Goal: Use online tool/utility: Use online tool/utility

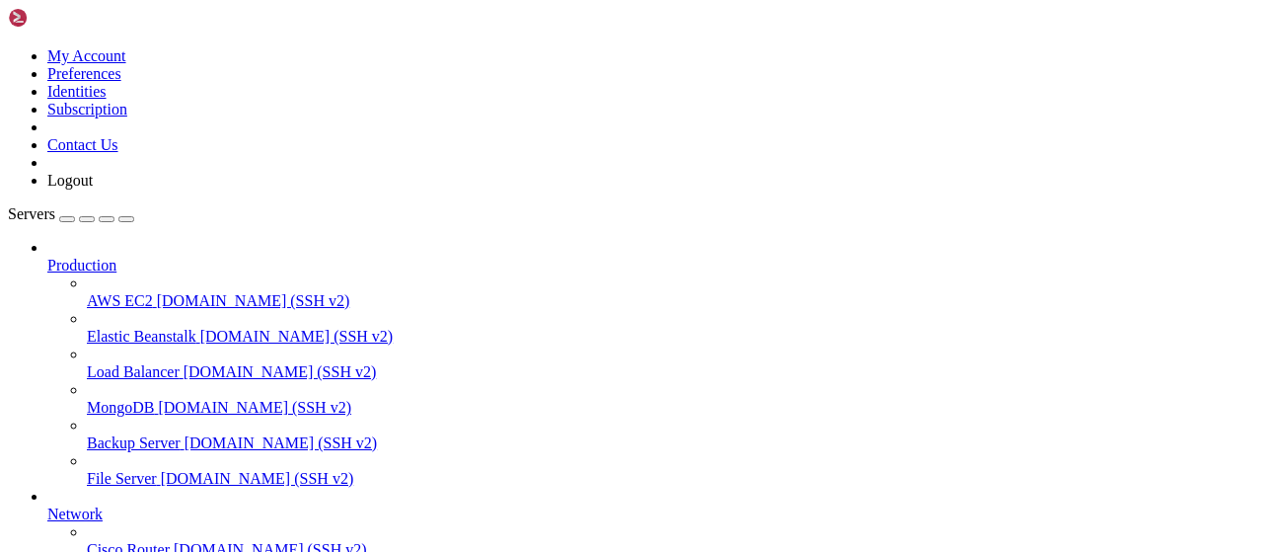
scroll to position [401, 0]
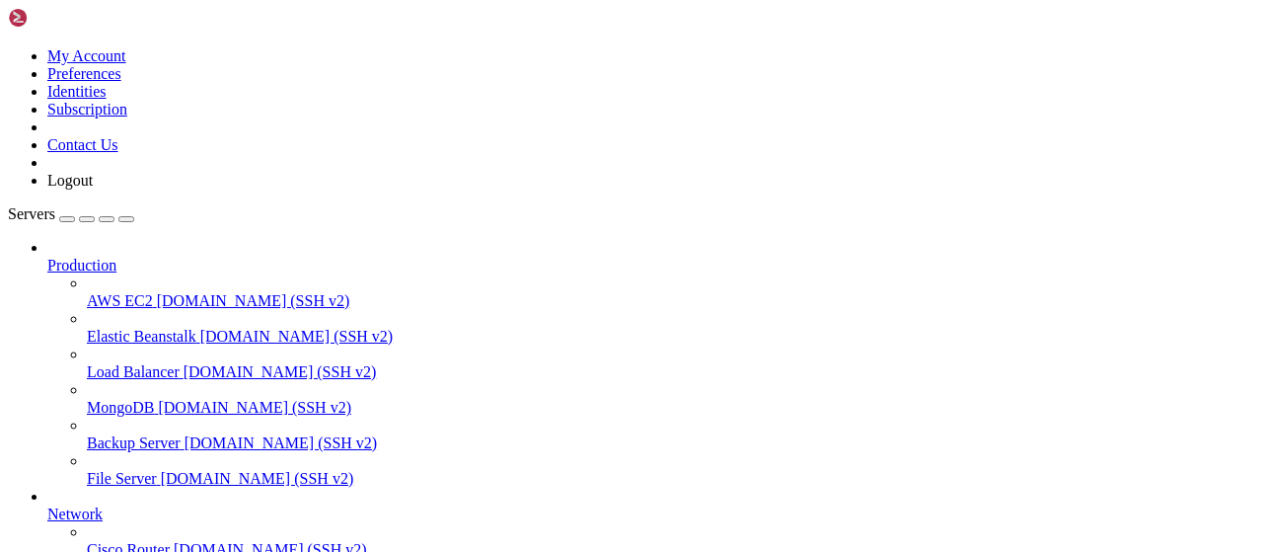
scroll to position [719, 0]
type input "/root/Piar-Flow"
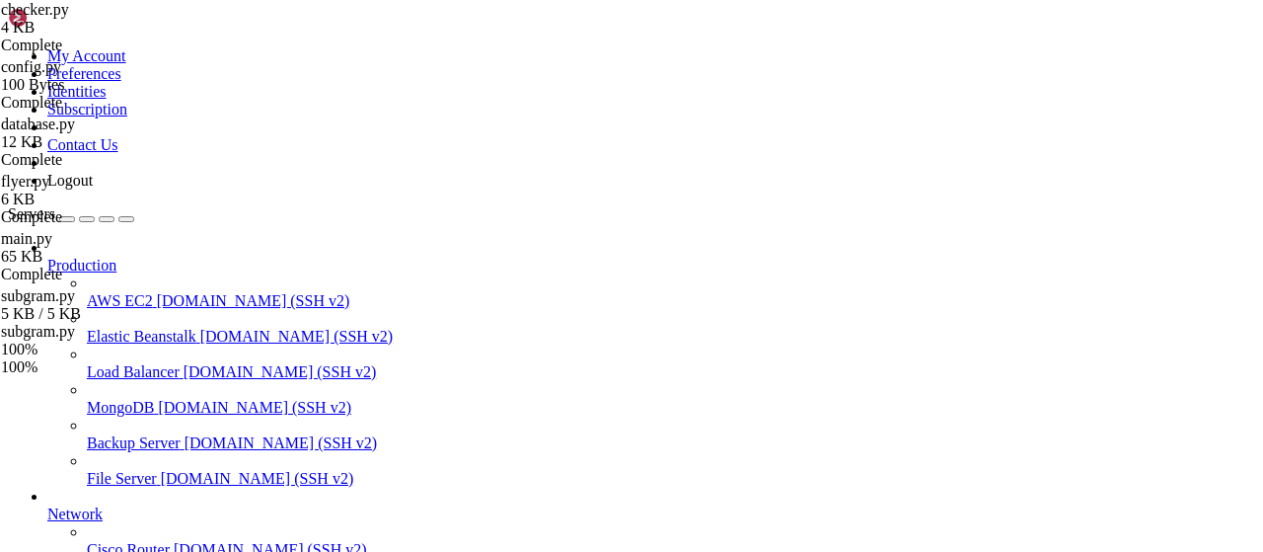
drag, startPoint x: 380, startPoint y: 82, endPoint x: 247, endPoint y: 72, distance: 133.6
drag, startPoint x: 277, startPoint y: 20, endPoint x: 495, endPoint y: 67, distance: 222.3
